Goal: Information Seeking & Learning: Learn about a topic

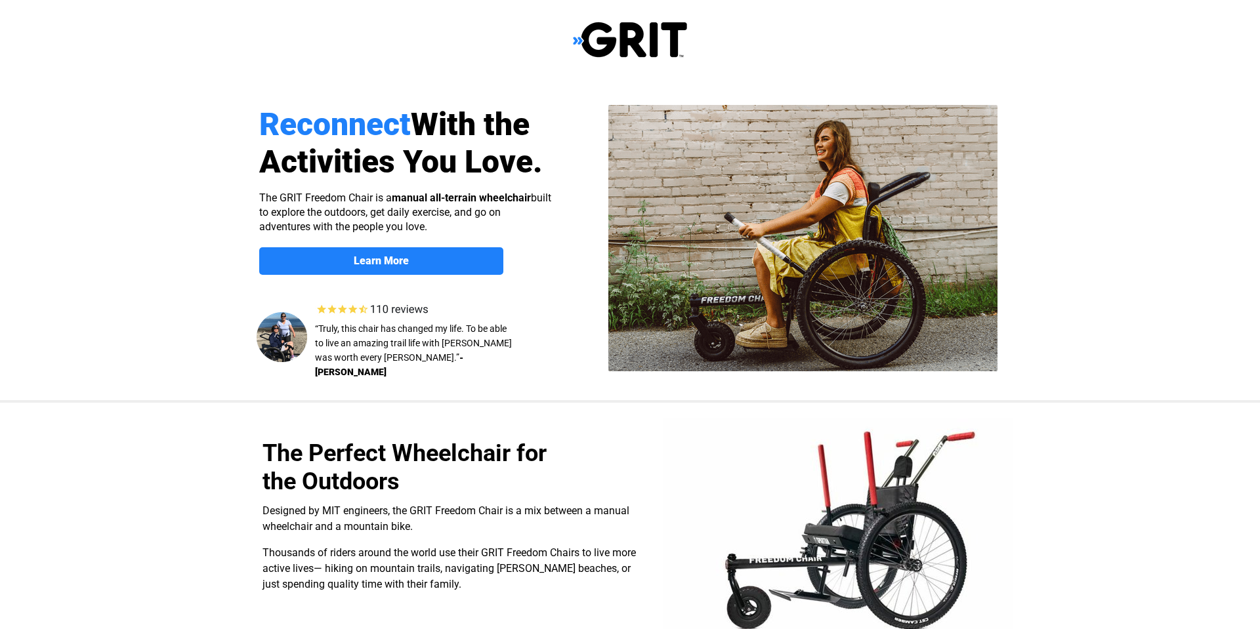
select select "US"
click at [402, 257] on strong "Learn More" at bounding box center [381, 261] width 55 height 12
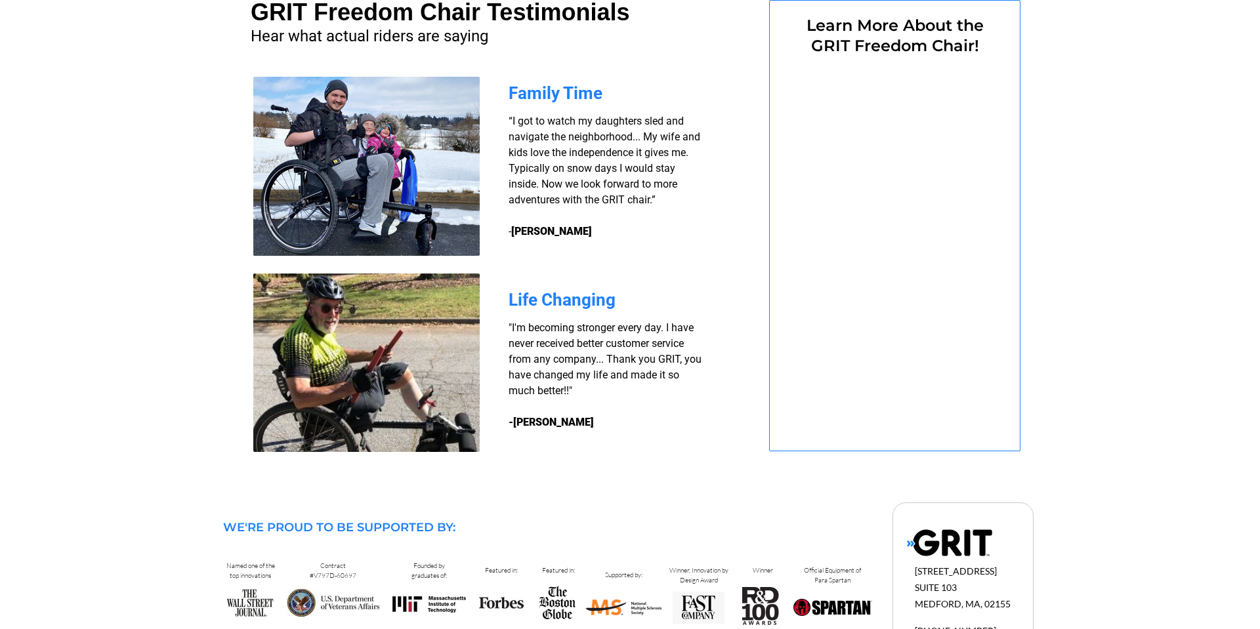
select select "US"
